Goal: Task Accomplishment & Management: Manage account settings

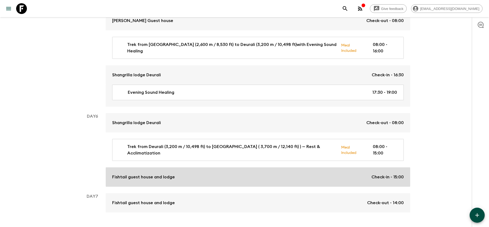
scroll to position [611, 0]
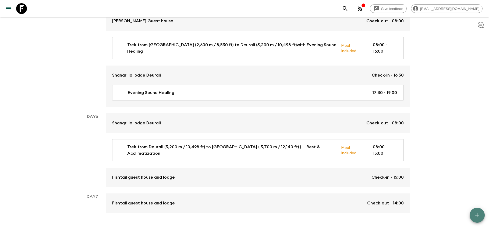
click at [476, 213] on icon "button" at bounding box center [477, 215] width 6 height 6
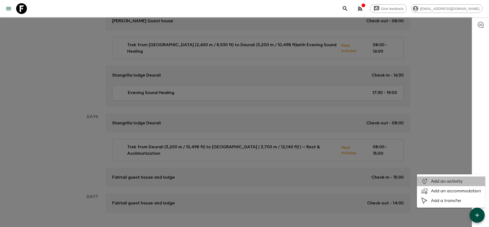
click at [448, 184] on span "Add an activity" at bounding box center [456, 181] width 50 height 5
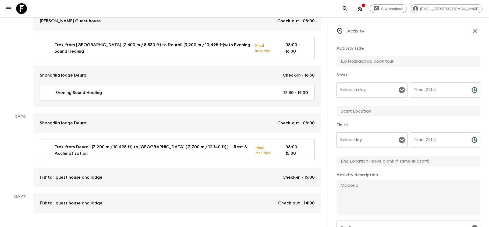
click at [359, 59] on input "text" at bounding box center [406, 61] width 140 height 11
click at [389, 61] on input "Rest Relax acclimiize" at bounding box center [406, 61] width 140 height 11
type input "Rest Relax acclimatise"
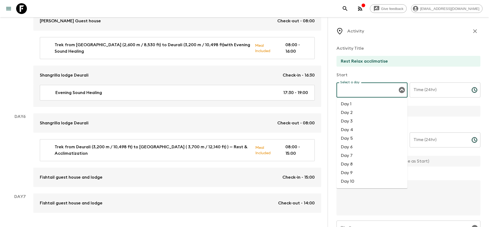
click at [360, 89] on input "Select a day" at bounding box center [368, 90] width 58 height 10
click at [353, 145] on li "Day 6" at bounding box center [371, 147] width 71 height 9
type input "Day 6"
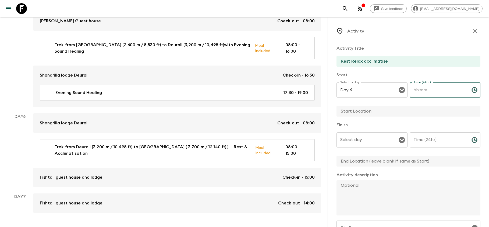
click at [432, 91] on input "Time (24hr)" at bounding box center [438, 90] width 58 height 15
type input "16:00"
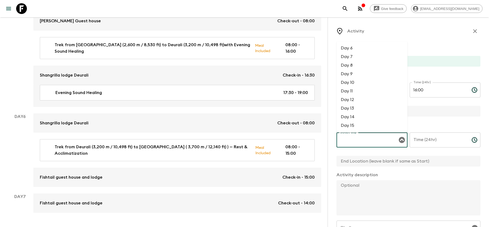
click at [374, 142] on input "Select day" at bounding box center [368, 140] width 58 height 10
click at [358, 58] on li "Day 7" at bounding box center [371, 56] width 71 height 9
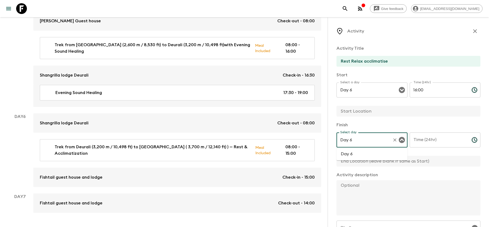
click at [379, 156] on li "Day 6" at bounding box center [371, 154] width 71 height 9
type input "Day 6"
click at [427, 140] on input "Time (24hr)" at bounding box center [438, 140] width 58 height 15
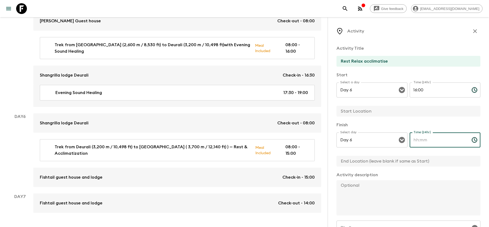
click at [425, 142] on input "Time (24hr)" at bounding box center [438, 140] width 58 height 15
type input "19:00"
click at [365, 196] on textarea at bounding box center [406, 197] width 140 height 35
paste textarea "At [GEOGRAPHIC_DATA] (MBC), we will arrive early to allow ample time for acclim…"
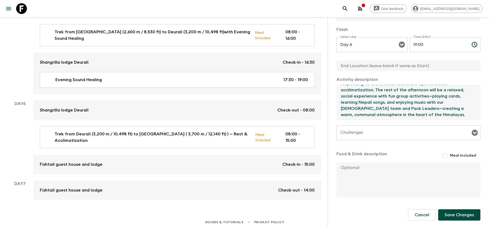
scroll to position [95, 0]
type textarea "At [GEOGRAPHIC_DATA] (MBC), we will arrive early to allow ample time for acclim…"
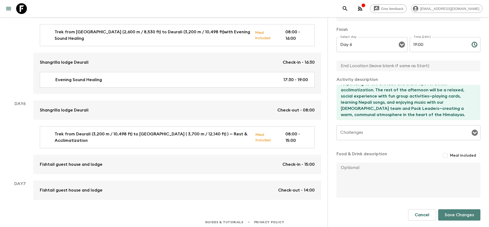
click at [460, 216] on button "Save Changes" at bounding box center [459, 214] width 42 height 11
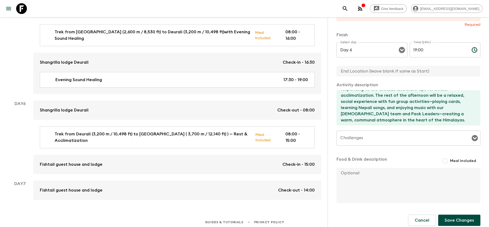
click at [456, 221] on button "Save Changes" at bounding box center [459, 220] width 42 height 11
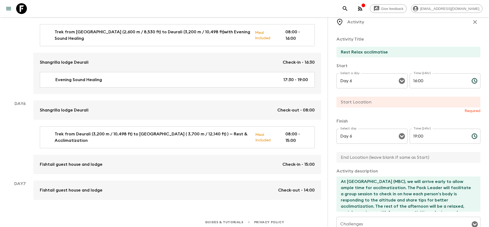
scroll to position [4, 0]
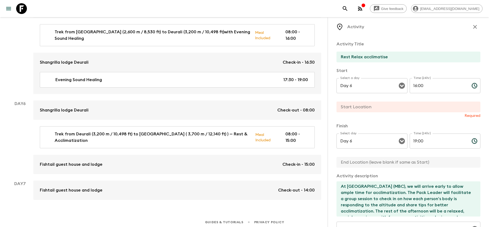
click at [370, 105] on input "text" at bounding box center [406, 107] width 140 height 11
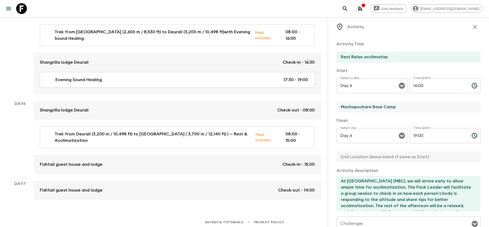
scroll to position [0, 0]
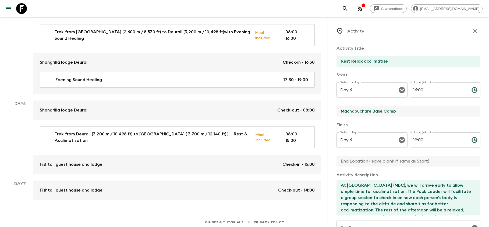
type input "Machapuchare Base Camp"
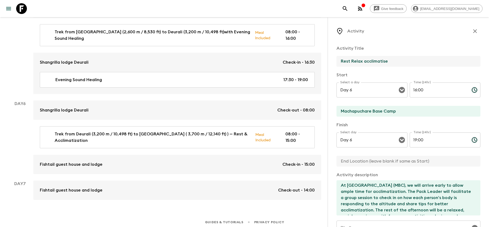
click at [389, 61] on input "Rest Relax acclimatise" at bounding box center [406, 61] width 140 height 11
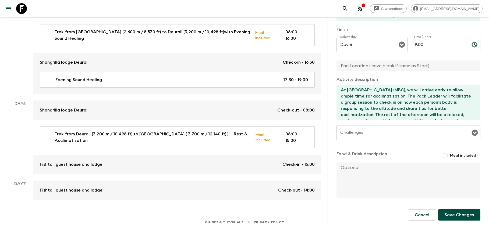
scroll to position [95, 0]
type input "Rest Relax acclimatize"
click at [461, 216] on button "Save Changes" at bounding box center [459, 214] width 42 height 11
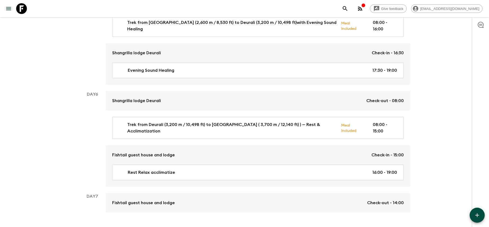
scroll to position [633, 0]
click at [476, 215] on icon "button" at bounding box center [477, 215] width 4 height 4
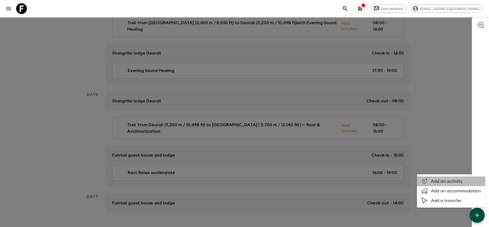
click at [452, 183] on span "Add an activity" at bounding box center [456, 181] width 50 height 5
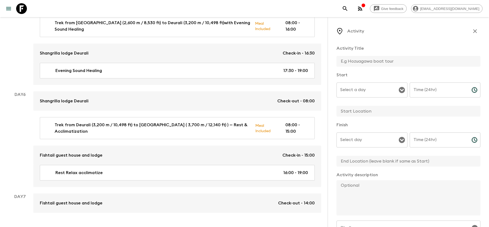
click at [366, 191] on textarea at bounding box center [406, 197] width 140 height 35
paste textarea "The following day, we will depart only after 2:00 pm, allowing a full 24 hours …"
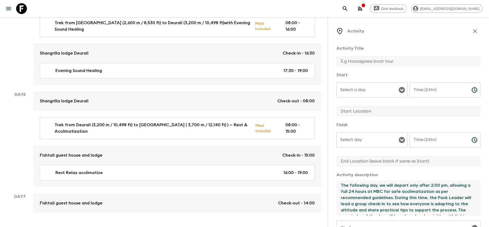
scroll to position [25, 0]
type textarea "The following day, we will depart only after 2:00 pm, allowing a full 24 hours …"
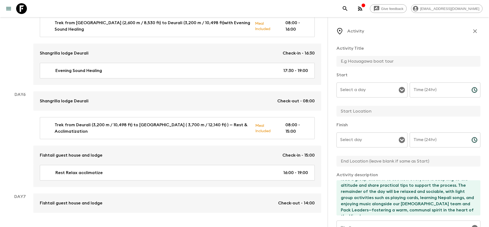
click at [365, 64] on input "text" at bounding box center [406, 61] width 140 height 11
click at [380, 62] on input "Rest Relax and Axxlimatize" at bounding box center [406, 61] width 140 height 11
click at [409, 57] on input "Rest Relax and Acclimatize" at bounding box center [406, 61] width 140 height 11
type input "Rest Relax and Acclimatize"
click at [380, 92] on input "Select a day" at bounding box center [368, 90] width 58 height 10
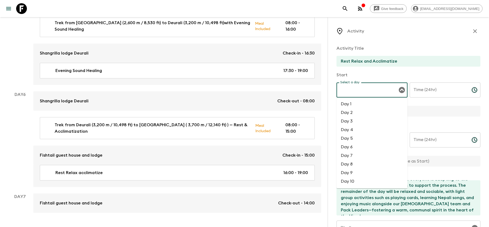
click at [351, 154] on li "Day 7" at bounding box center [371, 155] width 71 height 9
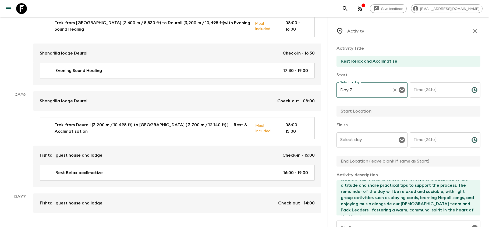
type input "Day 7"
click at [426, 92] on input "Time (24hr)" at bounding box center [438, 90] width 58 height 15
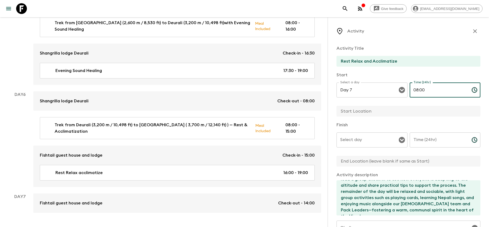
type input "08:00"
click at [382, 138] on input "Select day" at bounding box center [368, 140] width 58 height 10
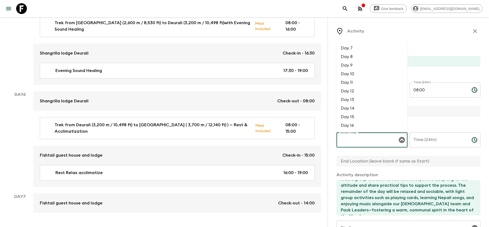
click at [344, 47] on li "Day 7" at bounding box center [371, 48] width 71 height 9
type input "Day 7"
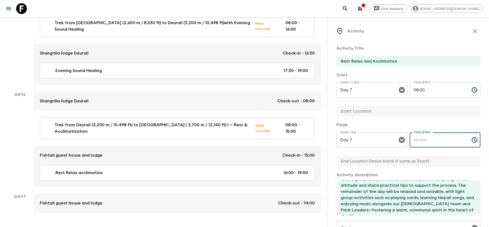
click at [423, 140] on input "Time (24hr)" at bounding box center [438, 140] width 58 height 15
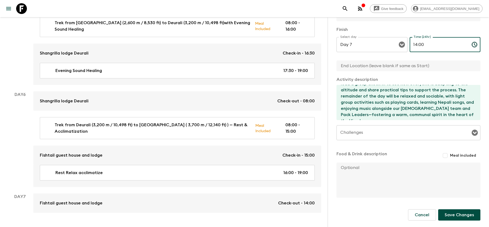
scroll to position [95, 0]
type input "14:00"
click at [447, 154] on input "Meal included" at bounding box center [445, 156] width 10 height 10
checkbox input "true"
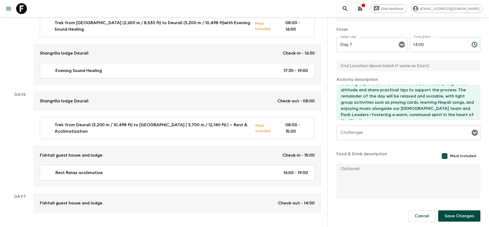
click at [384, 182] on textarea at bounding box center [406, 181] width 140 height 35
click at [358, 174] on textarea "Breakfast at Guest house Lunch ar Guest house" at bounding box center [406, 181] width 140 height 35
click at [390, 176] on textarea "Breakfast at Guest house Lunch at [GEOGRAPHIC_DATA]" at bounding box center [406, 181] width 140 height 35
type textarea "Breakfast at Guest house Lunch at Guest house Dinner at [GEOGRAPHIC_DATA]"
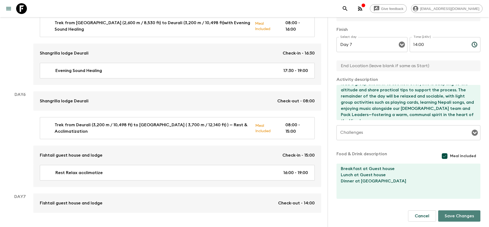
click at [450, 215] on button "Save Changes" at bounding box center [459, 216] width 42 height 11
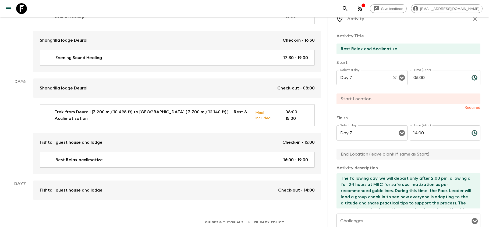
scroll to position [12, 0]
click at [367, 99] on input "text" at bounding box center [406, 99] width 140 height 11
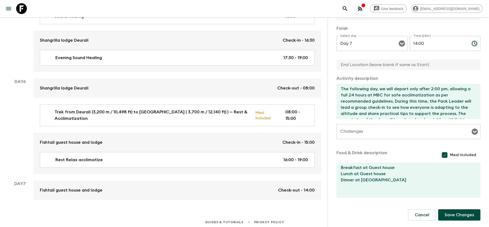
scroll to position [97, 0]
type input "Machapuchare Base Camp"
click at [457, 214] on button "Save Changes" at bounding box center [459, 214] width 42 height 11
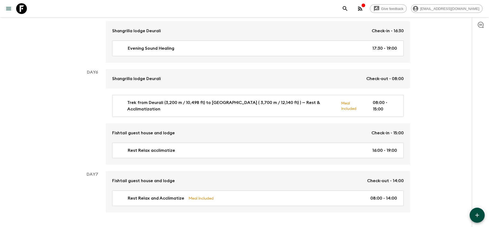
scroll to position [655, 0]
click at [475, 214] on icon "button" at bounding box center [477, 215] width 6 height 6
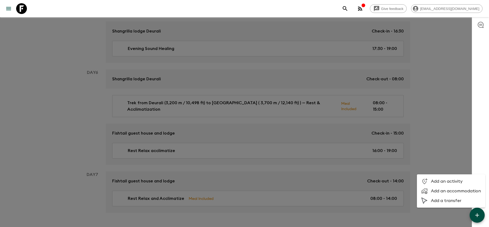
click at [458, 183] on span "Add an activity" at bounding box center [456, 181] width 50 height 5
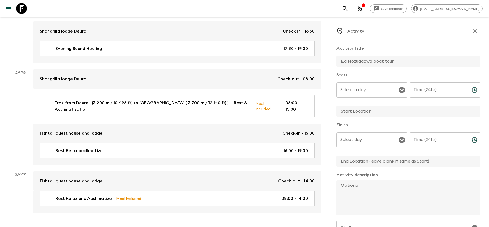
click at [357, 63] on input "text" at bounding box center [406, 61] width 140 height 11
paste input "Evening Ascent to [GEOGRAPHIC_DATA] (ABC) for Sunset"
click at [440, 60] on input "Evening Ascent to [GEOGRAPHIC_DATA] (ABC) for Sunset" at bounding box center [406, 61] width 140 height 11
paste input "(4,130 m / 13,550 ft"
type input "Evening Ascent to [GEOGRAPHIC_DATA] (ABC) (4,130 m / 13,550 ft) for Sunset"
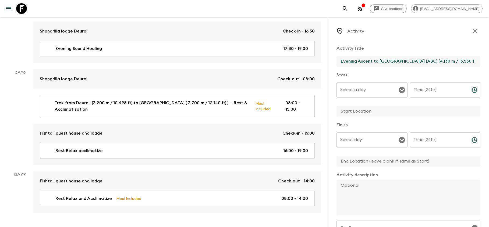
click at [376, 91] on input "Select a day" at bounding box center [368, 90] width 58 height 10
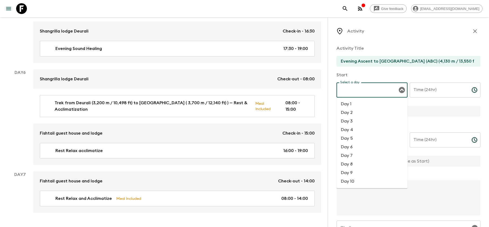
click at [355, 155] on li "Day 7" at bounding box center [371, 155] width 71 height 9
type input "Day 7"
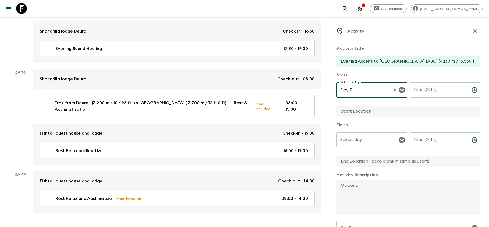
click at [435, 93] on input "Time (24hr)" at bounding box center [438, 90] width 58 height 15
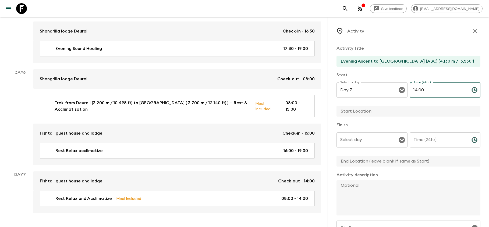
type input "14:00"
click at [394, 112] on input "text" at bounding box center [406, 111] width 140 height 11
type input "Machapuchare Base Camp"
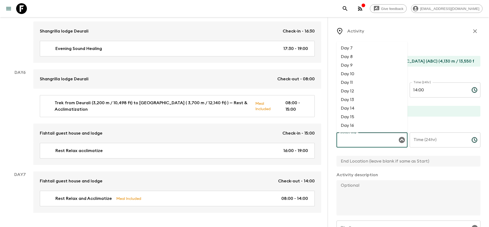
click at [368, 144] on input "Select day" at bounding box center [368, 140] width 58 height 10
click at [356, 48] on li "Day 7" at bounding box center [371, 48] width 71 height 9
type input "Day 7"
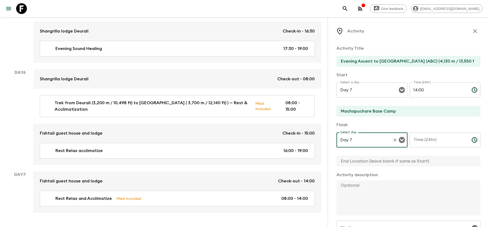
click at [427, 141] on input "Time (24hr)" at bounding box center [438, 140] width 58 height 15
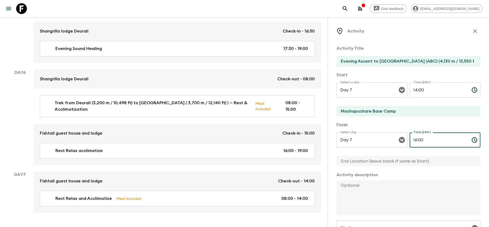
type input "16:00"
click at [401, 163] on input "text" at bounding box center [406, 161] width 140 height 11
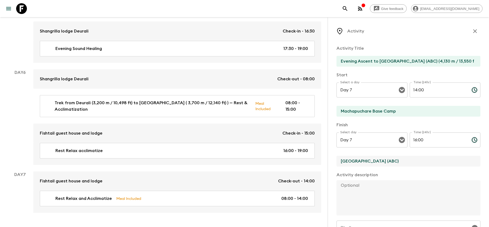
type input "[GEOGRAPHIC_DATA] (ABC)"
click at [384, 205] on textarea at bounding box center [406, 197] width 140 height 35
paste textarea "After a restful morning at [GEOGRAPHIC_DATA] (3,700 m / 12,140 ft), you’ll spen…"
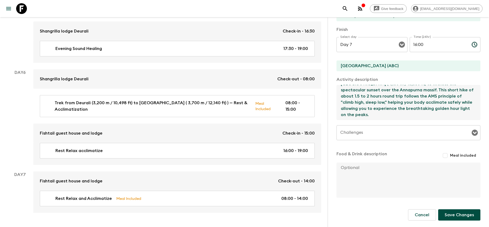
scroll to position [95, 0]
type textarea "After a restful morning at [GEOGRAPHIC_DATA] (3,700 m / 12,140 ft), you’ll spen…"
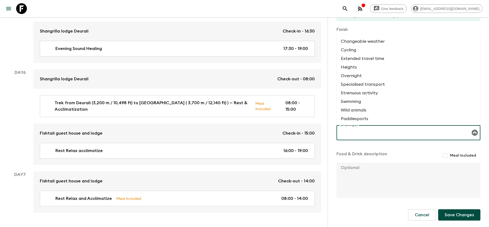
click at [389, 134] on input "Challenges" at bounding box center [404, 133] width 131 height 10
click at [369, 41] on li "Changeable weather" at bounding box center [408, 41] width 144 height 9
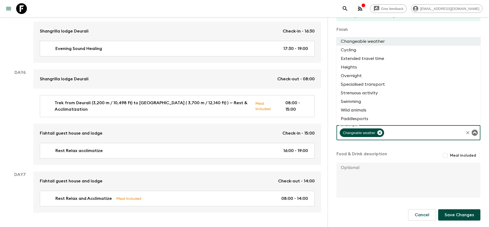
click at [423, 137] on input "Challenges" at bounding box center [424, 133] width 78 height 10
click at [361, 66] on li "Heights" at bounding box center [408, 67] width 144 height 9
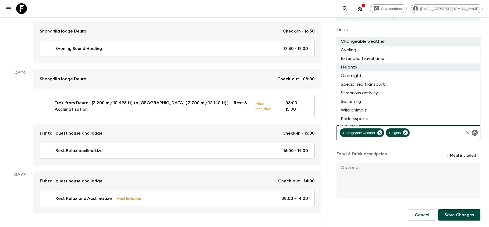
click at [434, 131] on input "Challenges" at bounding box center [436, 133] width 52 height 10
click at [364, 93] on li "Strenuous activity" at bounding box center [408, 93] width 144 height 9
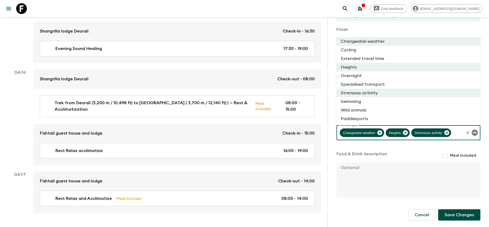
click at [459, 133] on input "Challenges" at bounding box center [457, 133] width 11 height 10
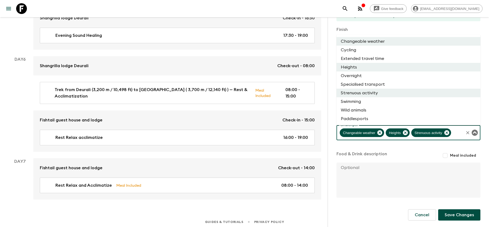
scroll to position [668, 0]
click at [450, 218] on button "Save Changes" at bounding box center [459, 214] width 42 height 11
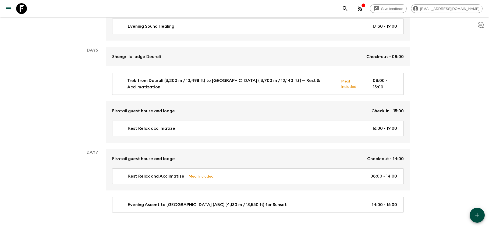
scroll to position [677, 0]
click at [480, 213] on icon "button" at bounding box center [477, 215] width 6 height 6
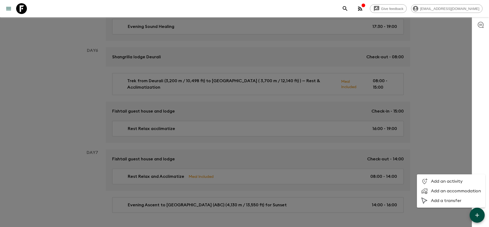
click at [444, 193] on span "Add an accommodation" at bounding box center [456, 190] width 50 height 5
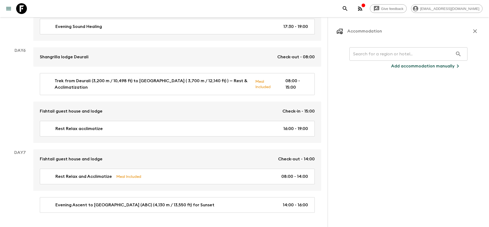
click at [412, 66] on p "Add accommodation manually" at bounding box center [422, 66] width 63 height 6
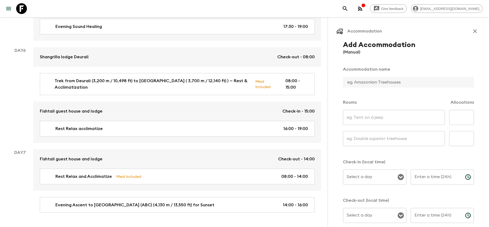
click at [389, 82] on input "text" at bounding box center [406, 82] width 127 height 11
type input "[GEOGRAPHIC_DATA]"
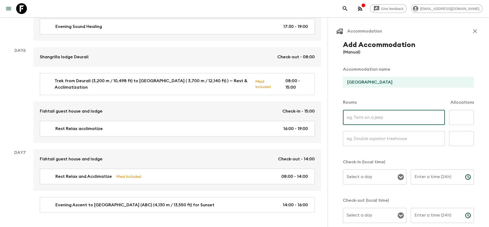
click at [382, 115] on input "text" at bounding box center [394, 117] width 102 height 15
type input "Standard Double Room"
click at [458, 119] on input "text" at bounding box center [461, 117] width 25 height 15
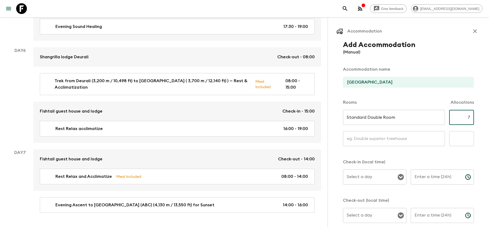
type input "7"
click at [393, 139] on input "text" at bounding box center [394, 138] width 102 height 15
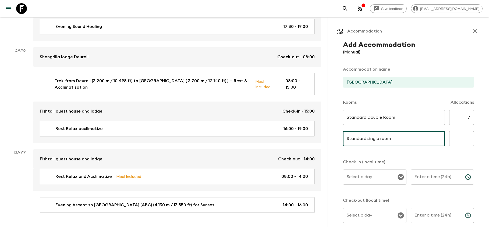
type input "Standard single room"
click at [462, 140] on input "text" at bounding box center [461, 138] width 25 height 15
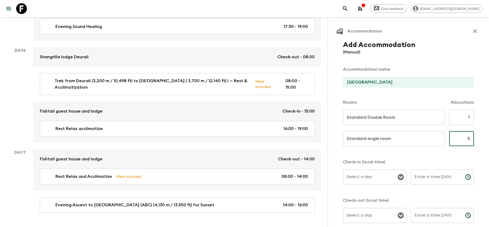
type input "5"
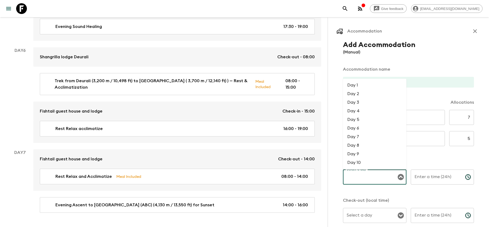
click at [365, 180] on input "Select a day" at bounding box center [370, 177] width 51 height 10
click at [361, 138] on li "Day 7" at bounding box center [374, 137] width 63 height 9
type input "Day 7"
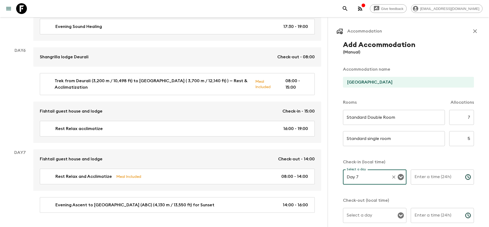
click at [420, 177] on input "Enter a time (24h)" at bounding box center [436, 177] width 50 height 15
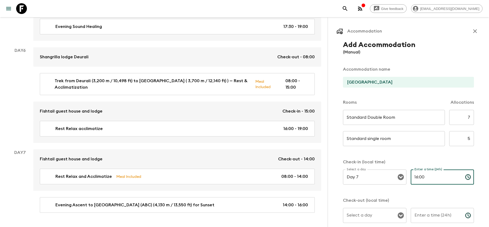
type input "16:00"
click at [371, 219] on input "Select a day" at bounding box center [370, 216] width 51 height 10
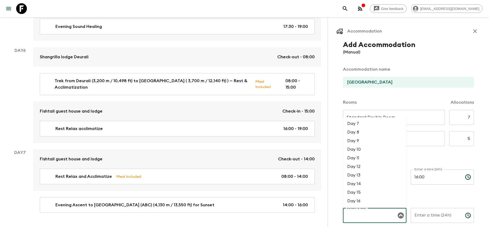
click at [364, 131] on li "Day 8" at bounding box center [374, 132] width 63 height 9
type input "Day 8"
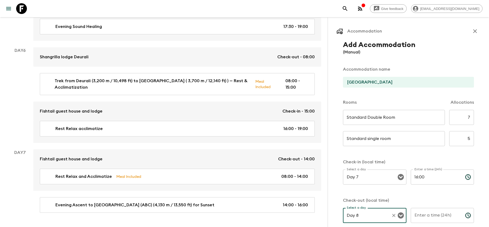
click at [429, 215] on input "Enter a time (24h)" at bounding box center [436, 215] width 50 height 15
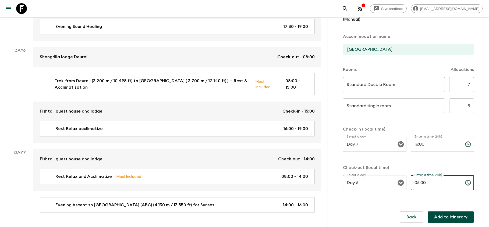
scroll to position [33, 0]
type input "08:00"
click at [442, 216] on button "Add to itinerary" at bounding box center [450, 217] width 46 height 11
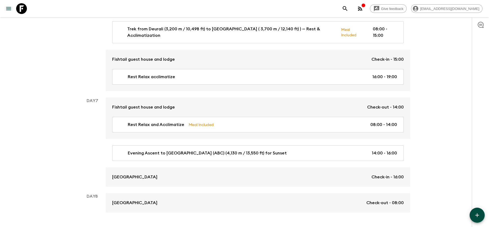
scroll to position [729, 0]
